Goal: Information Seeking & Learning: Find specific fact

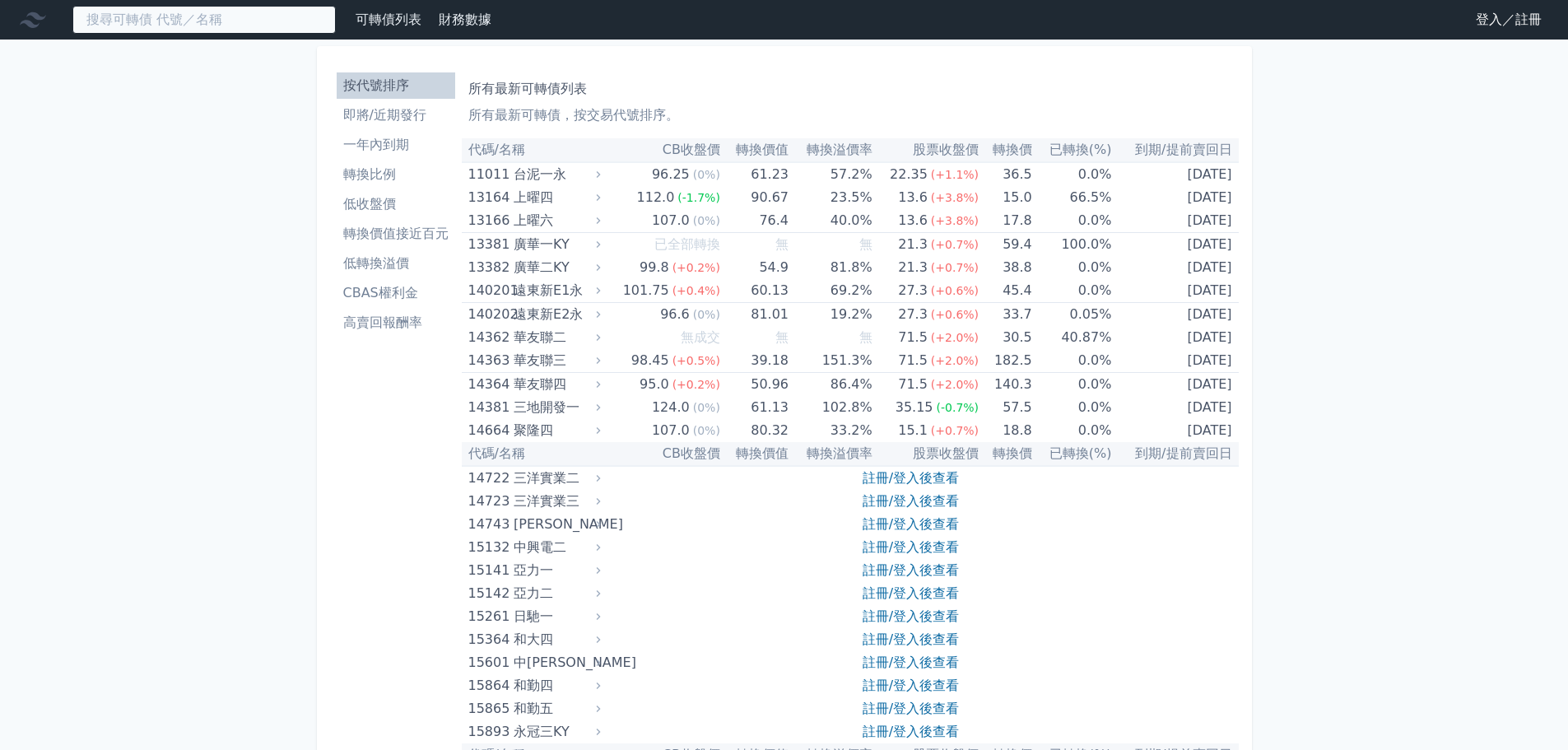
click at [254, 27] on input at bounding box center [204, 20] width 263 height 28
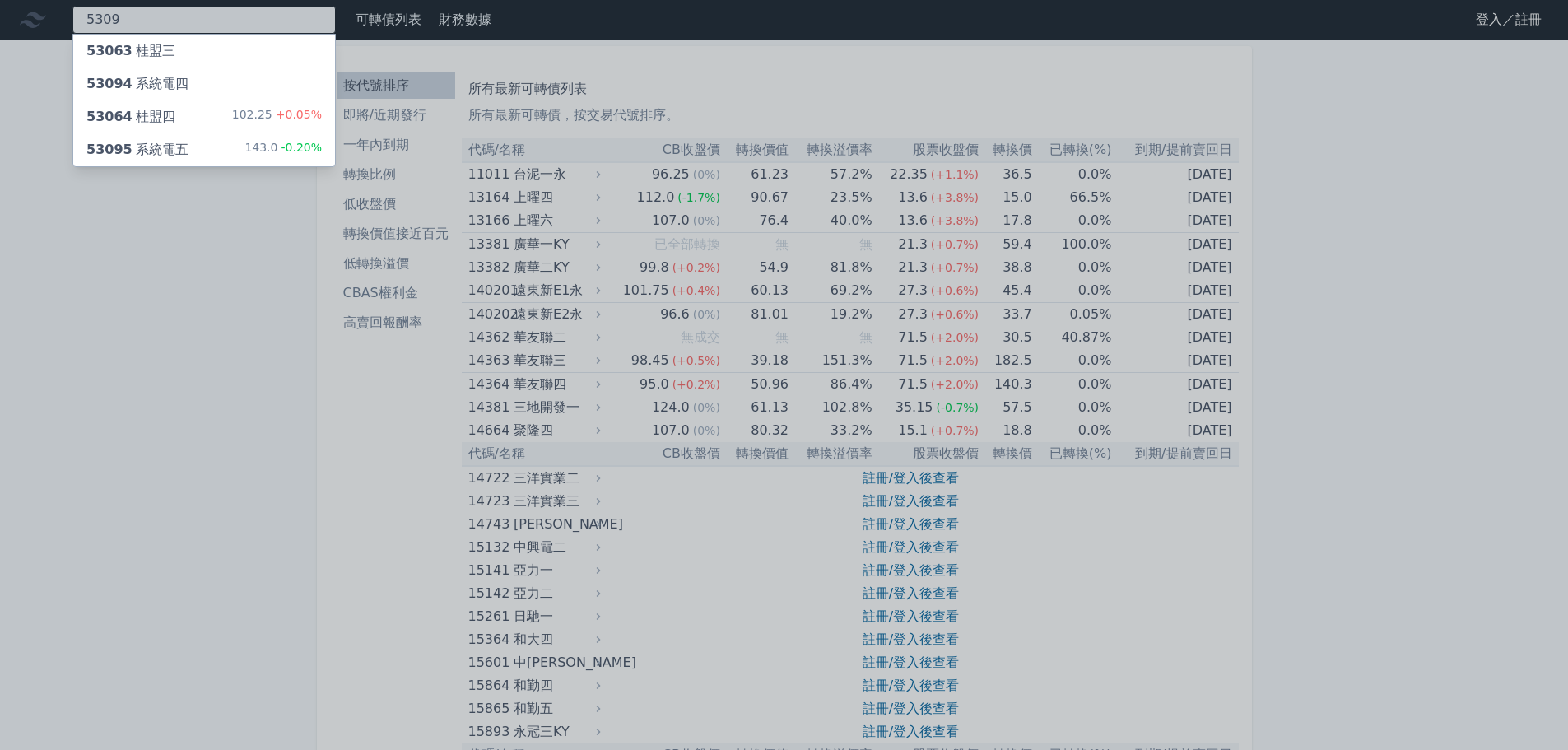
type input "5309"
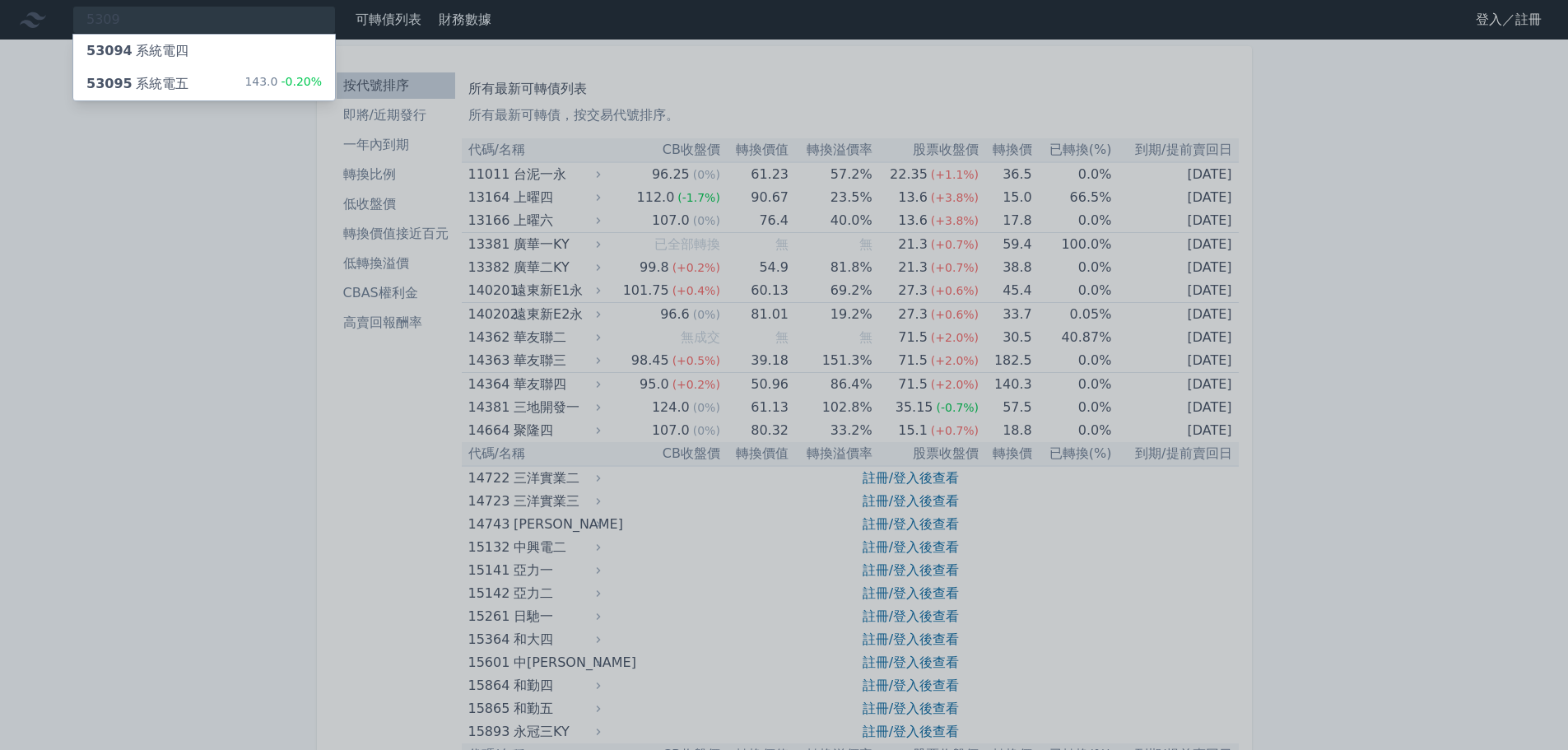
click at [268, 72] on div "53095 系統電五 143.0 -0.20%" at bounding box center [204, 84] width 262 height 33
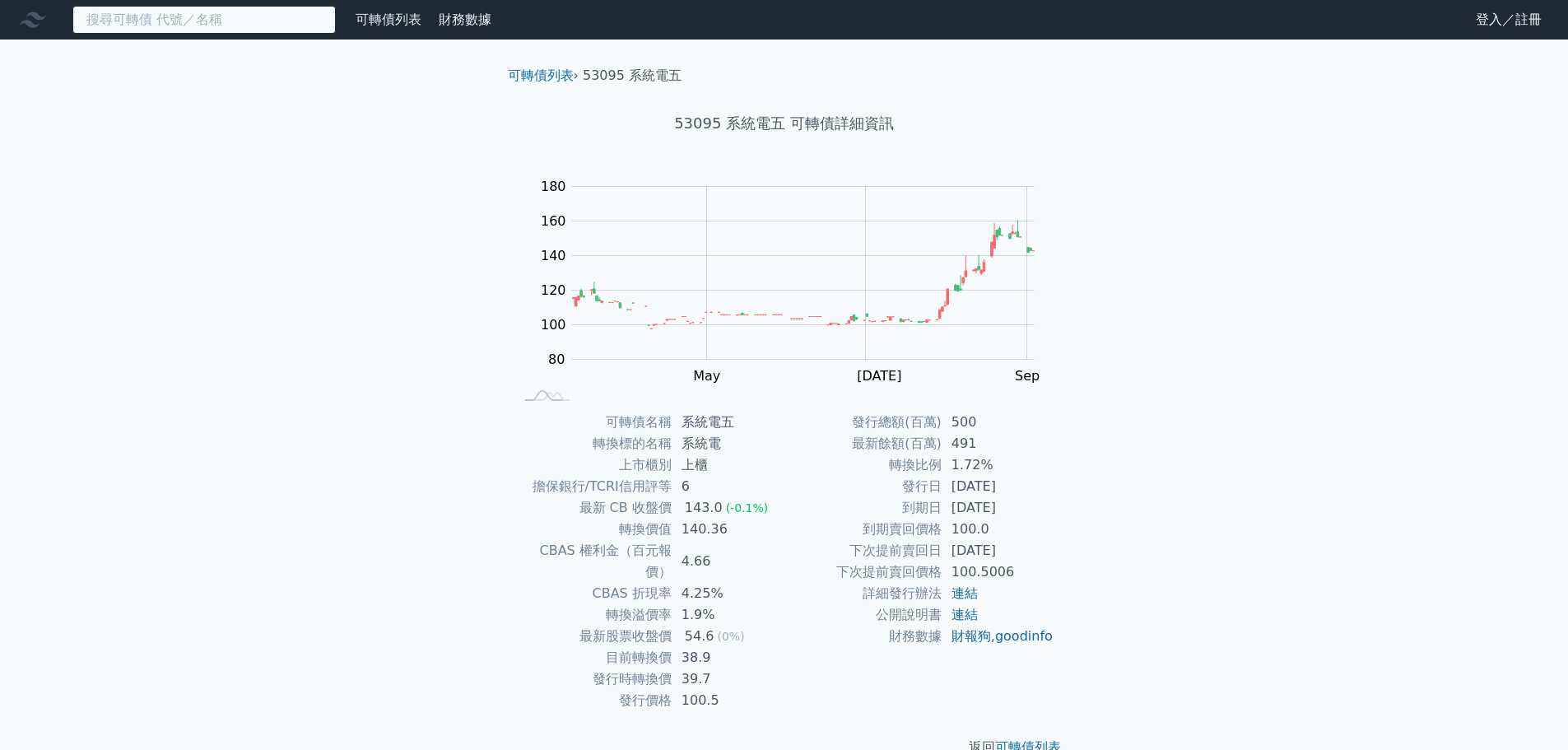
click at [283, 22] on input at bounding box center [204, 20] width 263 height 28
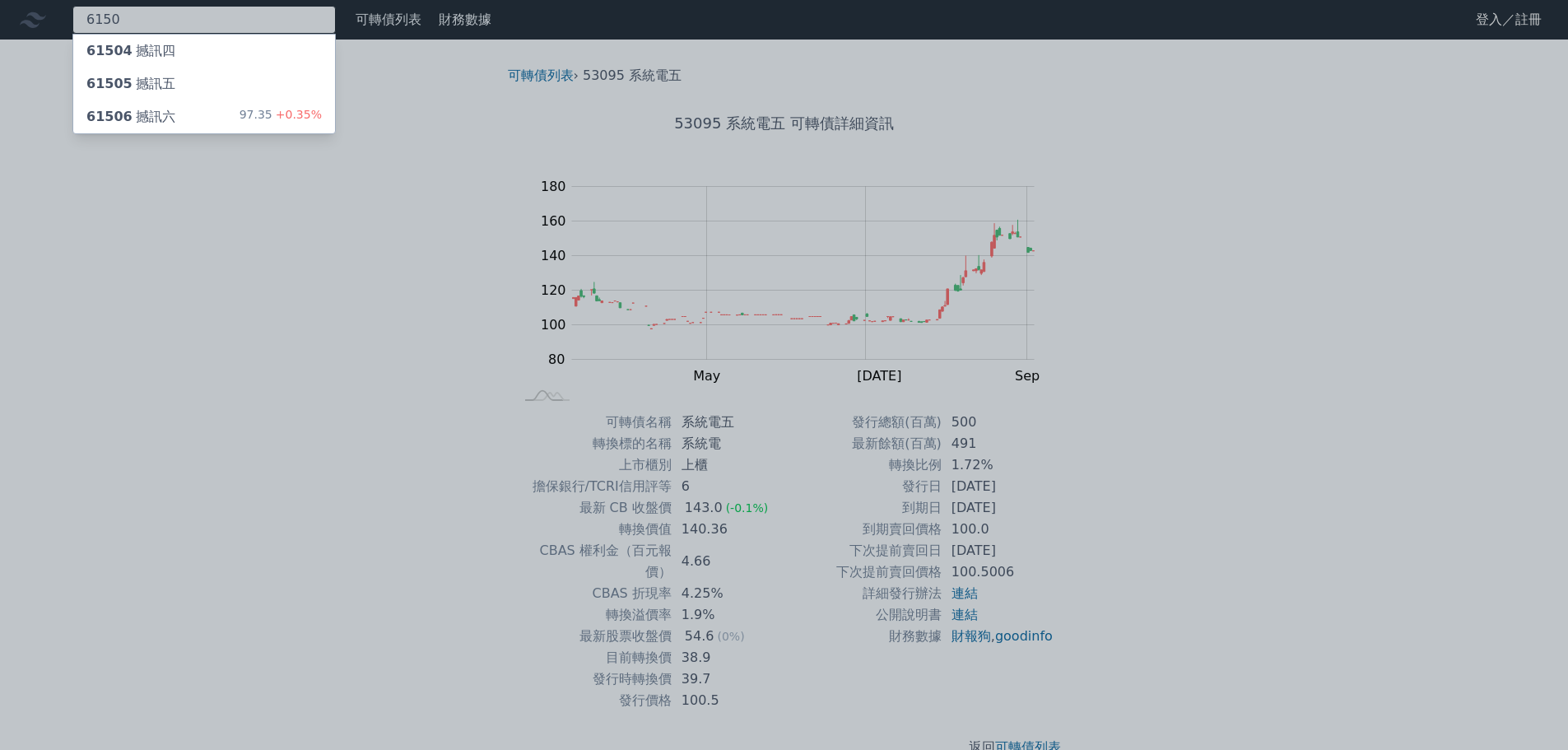
type input "6150"
click at [274, 108] on div "97.35 +0.35%" at bounding box center [280, 116] width 82 height 20
